Goal: Task Accomplishment & Management: Complete application form

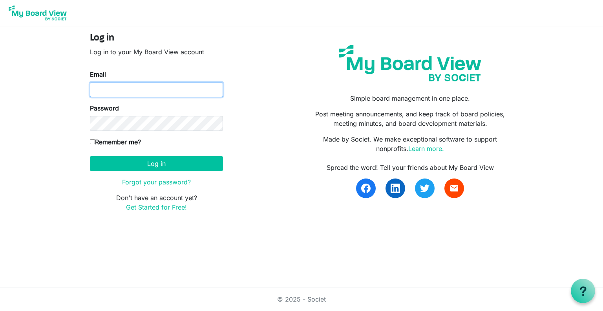
type input "[EMAIL_ADDRESS][DOMAIN_NAME]"
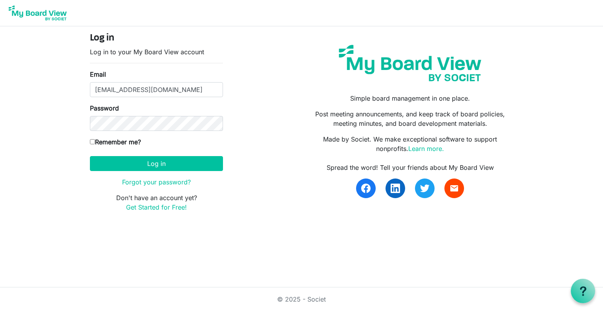
drag, startPoint x: 108, startPoint y: 141, endPoint x: 115, endPoint y: 149, distance: 10.1
click at [108, 141] on label "Remember me?" at bounding box center [115, 141] width 51 height 9
click at [95, 141] on input "Remember me?" at bounding box center [92, 141] width 5 height 5
checkbox input "true"
click at [135, 162] on button "Log in" at bounding box center [156, 163] width 133 height 15
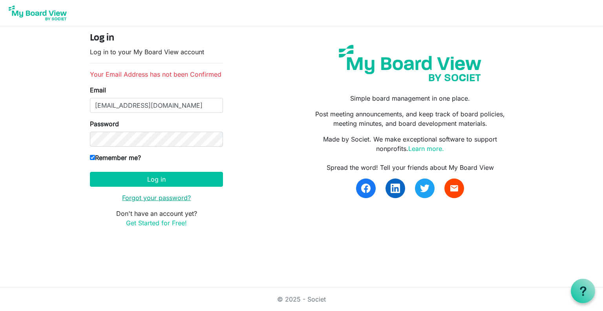
click at [152, 198] on link "Forgot your password?" at bounding box center [156, 198] width 69 height 8
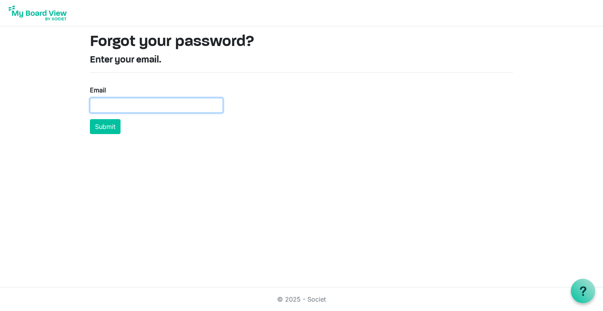
click at [116, 104] on input "Email" at bounding box center [156, 105] width 133 height 15
click at [154, 103] on input "Email" at bounding box center [156, 105] width 133 height 15
type input "[EMAIL_ADDRESS][DOMAIN_NAME]"
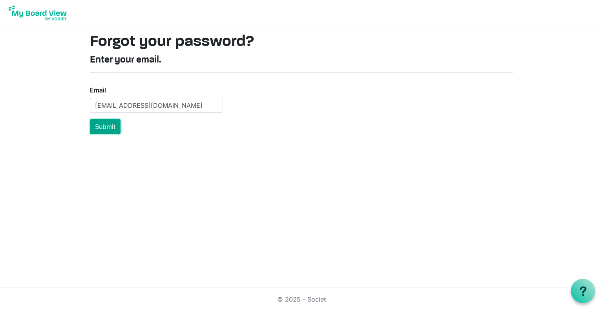
click at [93, 126] on button "Submit" at bounding box center [105, 126] width 31 height 15
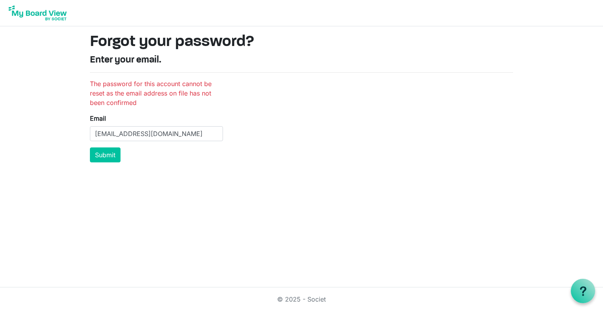
click at [29, 14] on img at bounding box center [37, 13] width 63 height 20
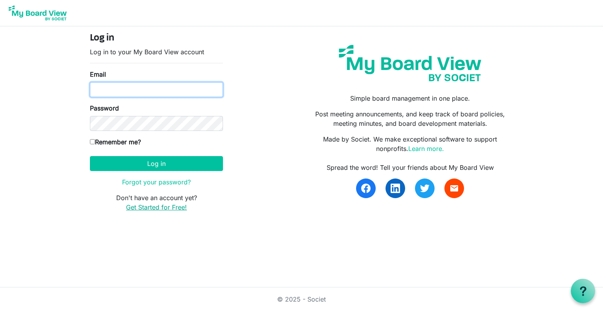
type input "[EMAIL_ADDRESS][DOMAIN_NAME]"
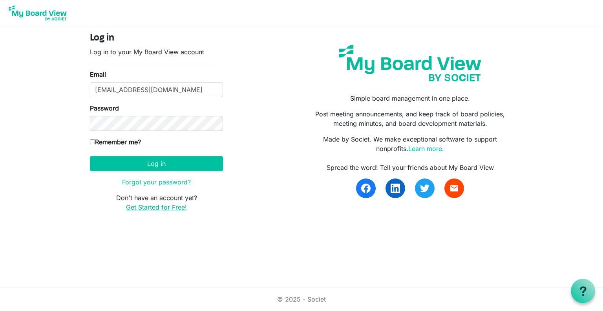
click at [156, 205] on link "Get Started for Free!" at bounding box center [156, 207] width 61 height 8
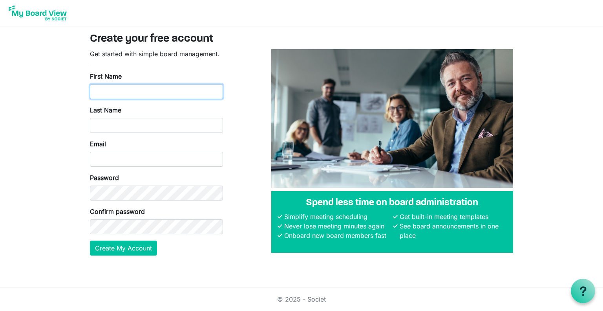
click at [120, 95] on input "First Name" at bounding box center [156, 91] width 133 height 15
type input "Manaaki"
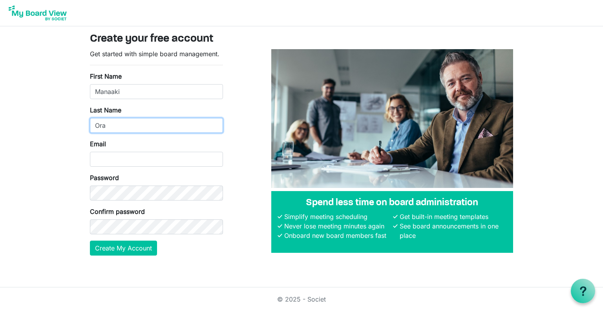
type input "Ora"
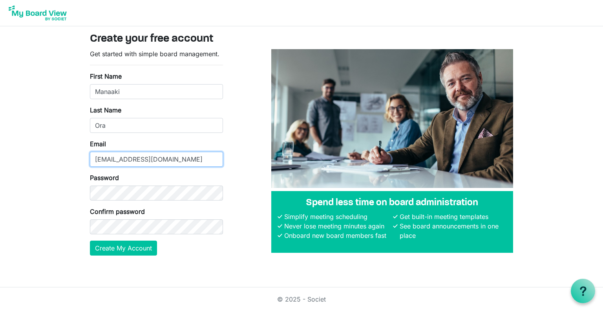
type input "manaakioravic@gmail.com"
click at [63, 247] on body "Create your free account Get started with simple board management. First Name M…" at bounding box center [301, 134] width 603 height 268
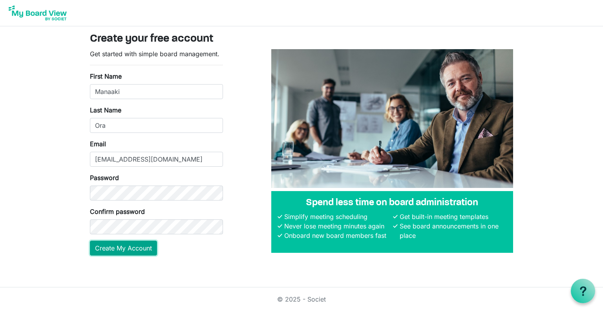
click at [115, 246] on button "Create My Account" at bounding box center [123, 247] width 67 height 15
